Goal: Information Seeking & Learning: Learn about a topic

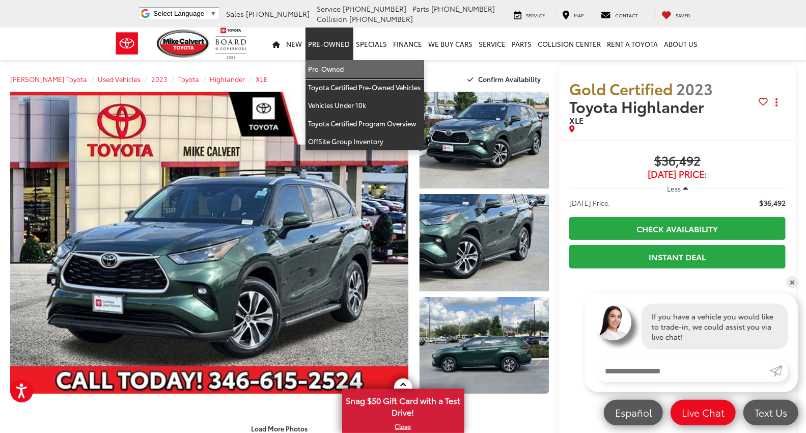
drag, startPoint x: 329, startPoint y: 69, endPoint x: 322, endPoint y: 51, distance: 19.7
click at [329, 69] on link "Pre-Owned" at bounding box center [365, 69] width 119 height 18
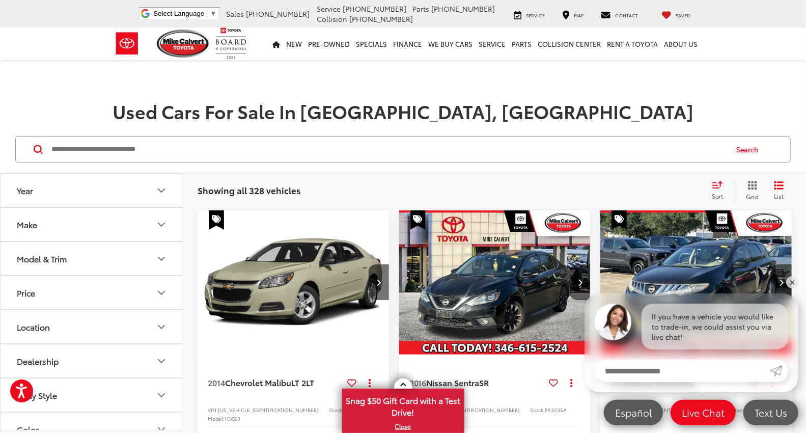
drag, startPoint x: 177, startPoint y: 153, endPoint x: 206, endPoint y: 135, distance: 34.1
click at [178, 153] on input "Search by Make, Model, or Keyword" at bounding box center [388, 149] width 676 height 24
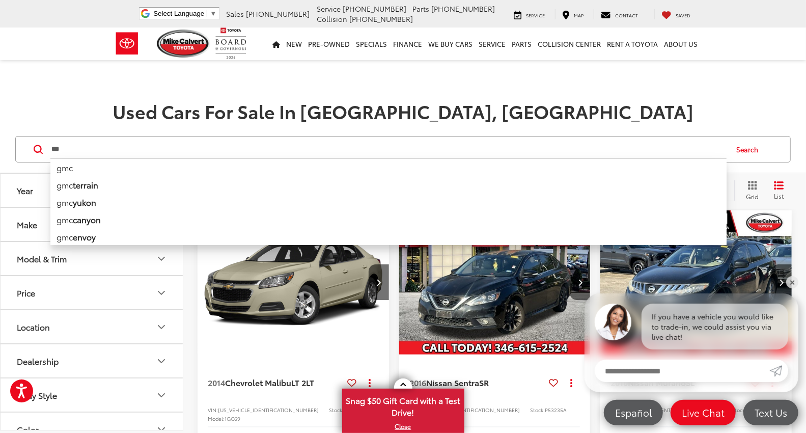
type input "***"
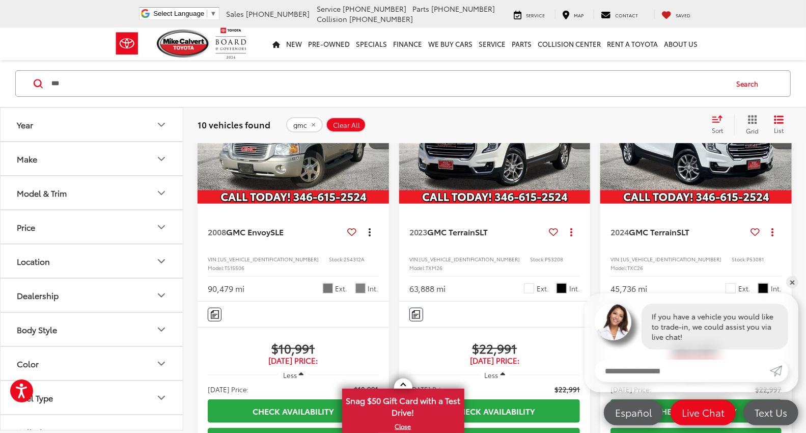
scroll to position [170, 0]
